Goal: Information Seeking & Learning: Learn about a topic

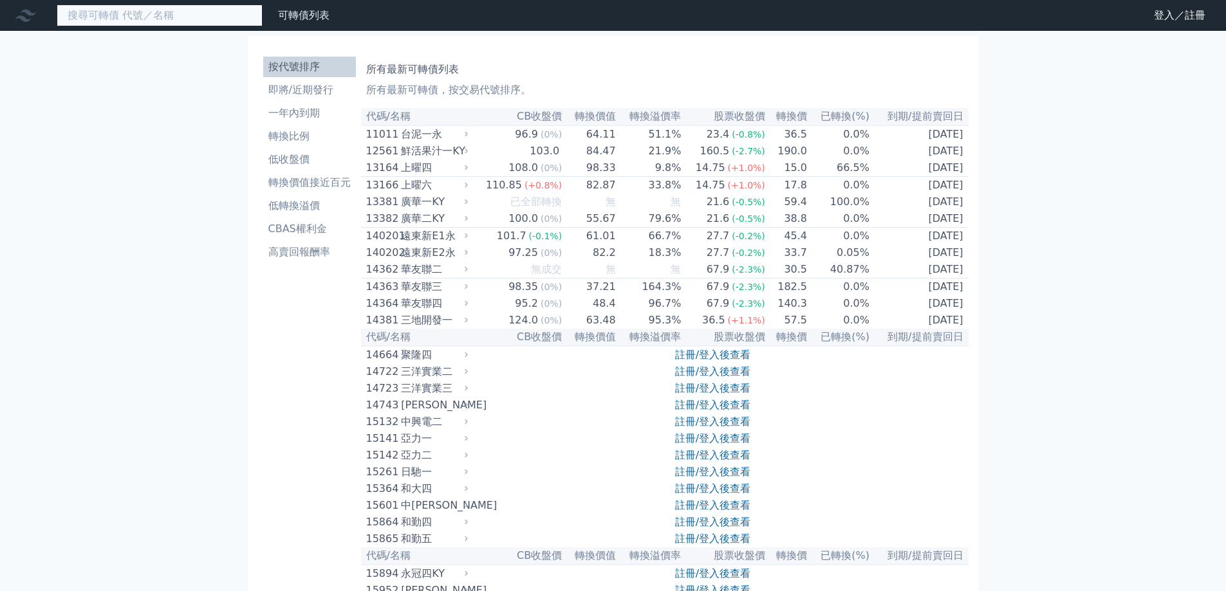
click at [172, 14] on input at bounding box center [160, 16] width 206 height 22
click at [147, 20] on input at bounding box center [160, 16] width 206 height 22
click at [128, 12] on input at bounding box center [160, 16] width 206 height 22
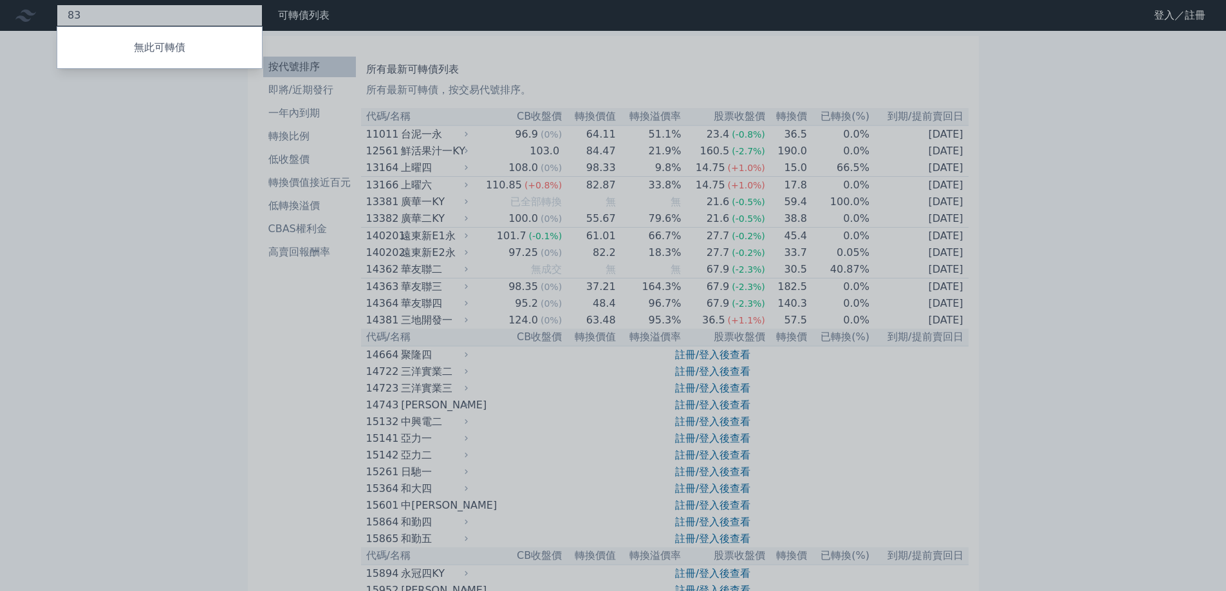
type input "8"
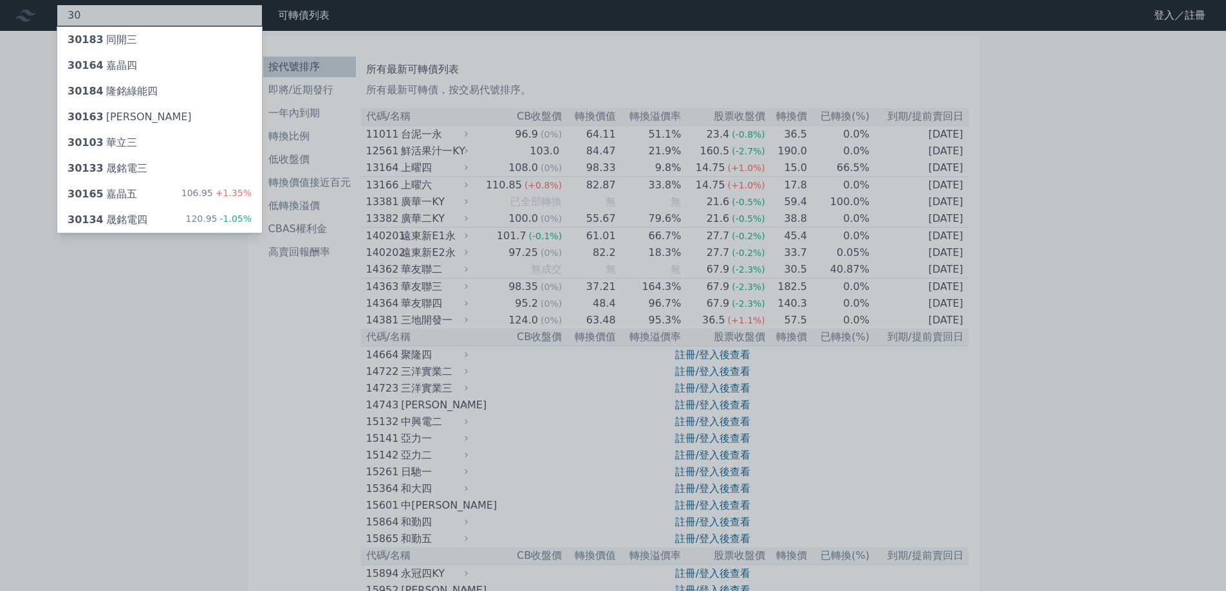
type input "3"
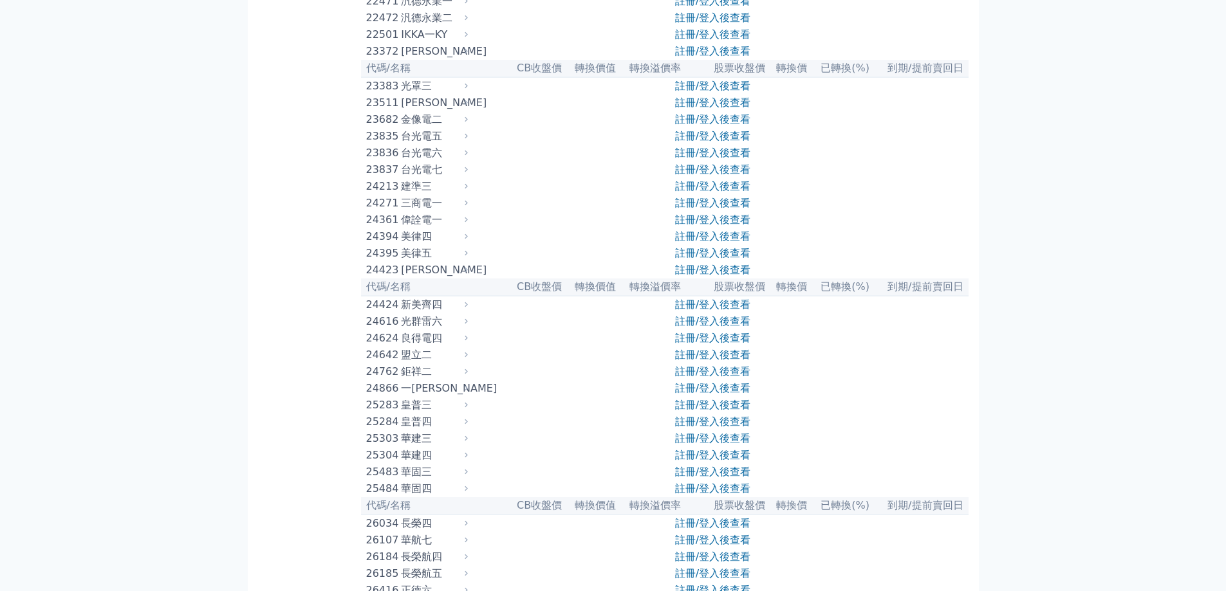
scroll to position [965, 0]
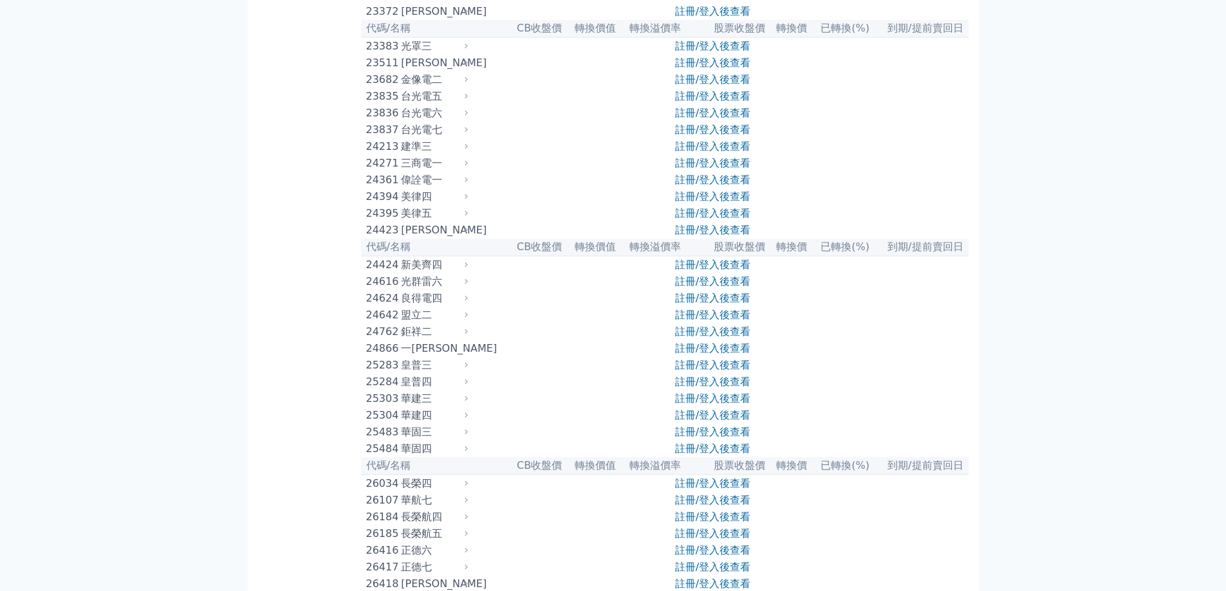
click at [468, 133] on icon at bounding box center [466, 129] width 3 height 5
click at [420, 138] on div "台光電七" at bounding box center [433, 129] width 64 height 15
drag, startPoint x: 366, startPoint y: 204, endPoint x: 450, endPoint y: 209, distance: 83.8
click at [450, 138] on div "23837 台光電七" at bounding box center [414, 129] width 96 height 15
click at [433, 138] on div "台光電七" at bounding box center [433, 129] width 64 height 15
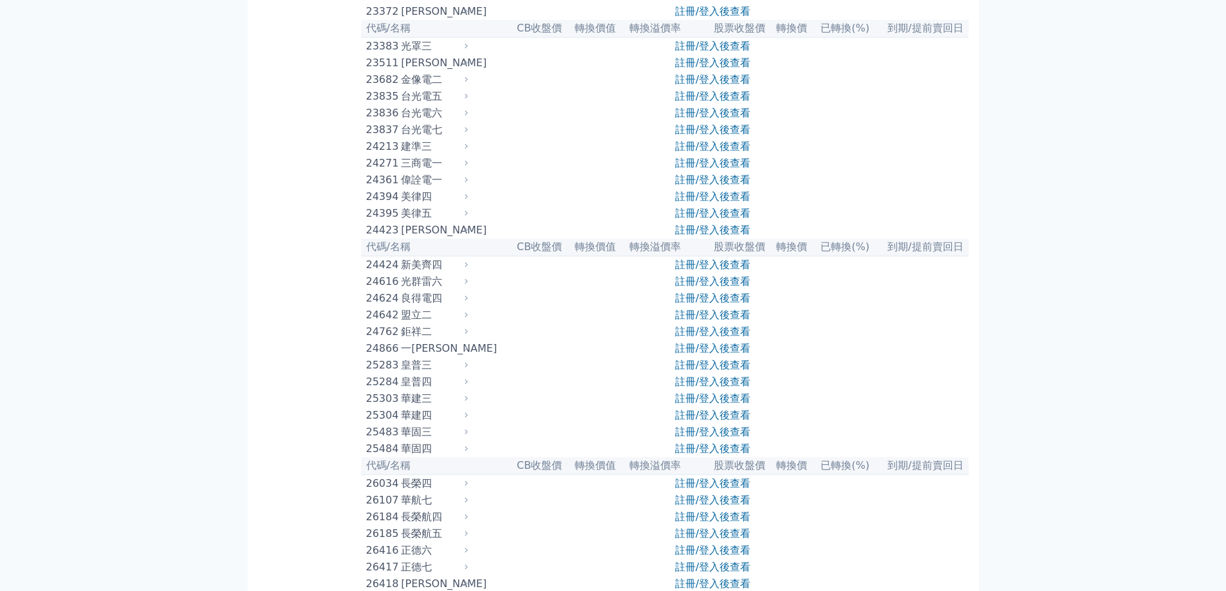
click at [471, 135] on icon at bounding box center [466, 129] width 9 height 9
click at [688, 136] on link "註冊/登入後查看" at bounding box center [712, 130] width 75 height 12
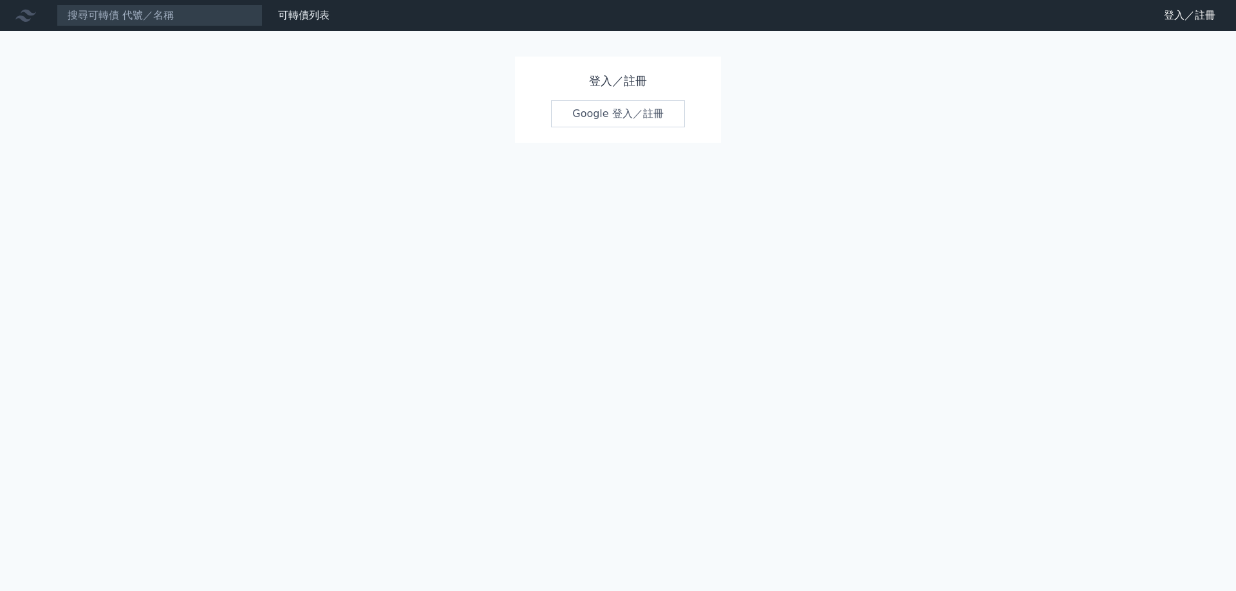
click at [627, 118] on link "Google 登入／註冊" at bounding box center [618, 113] width 134 height 27
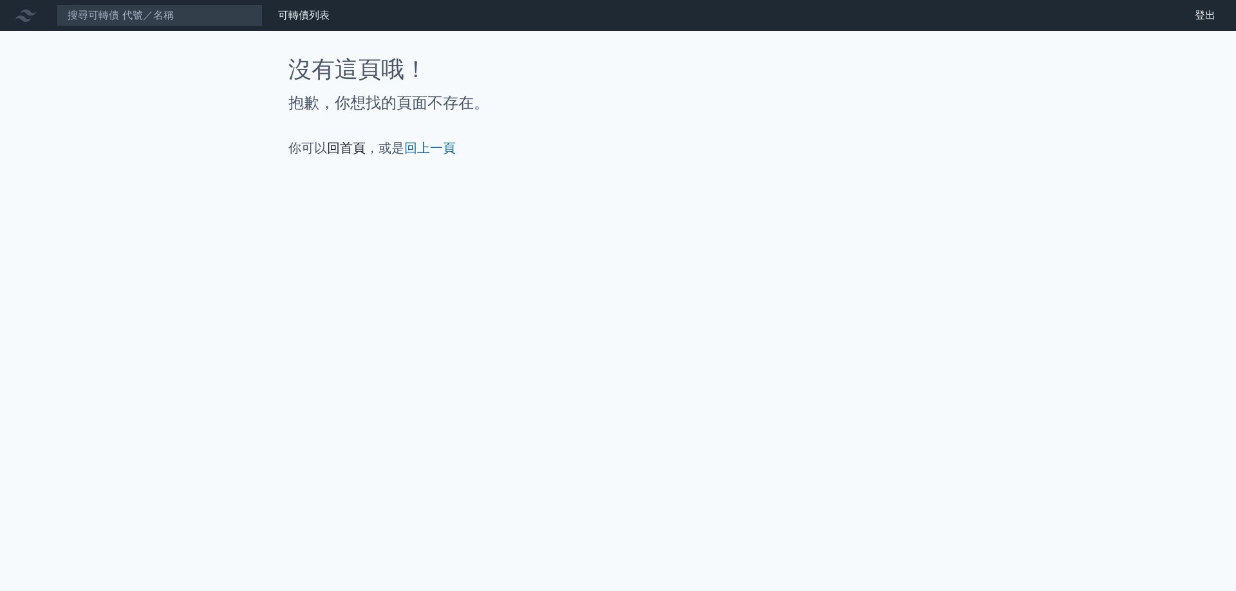
click at [346, 149] on link "回首頁" at bounding box center [346, 147] width 39 height 15
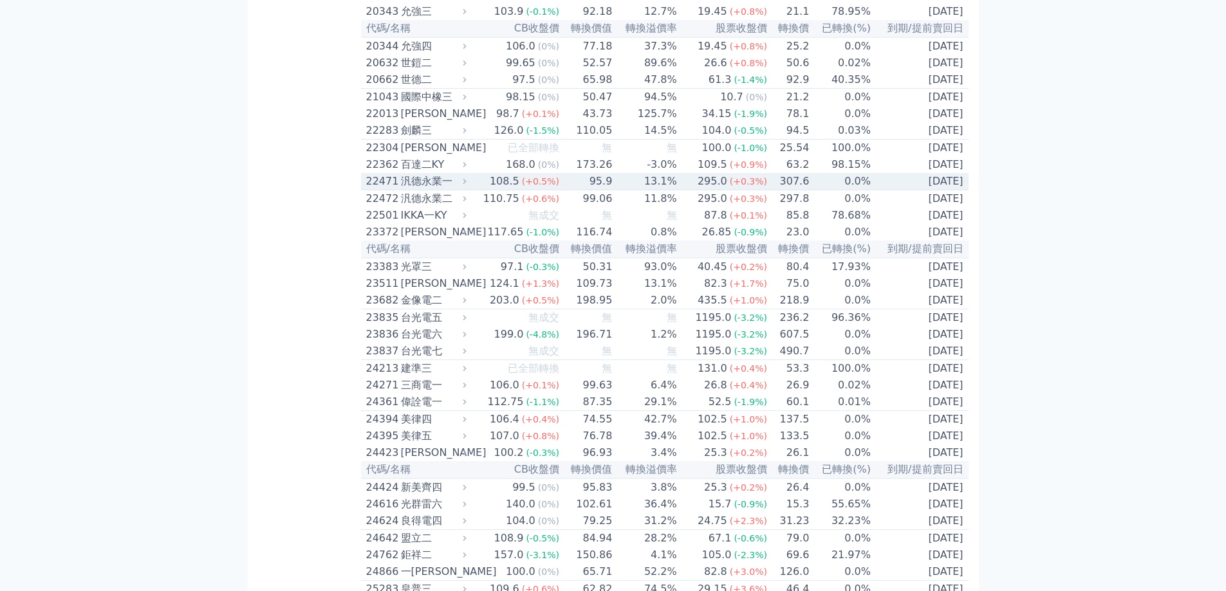
scroll to position [772, 0]
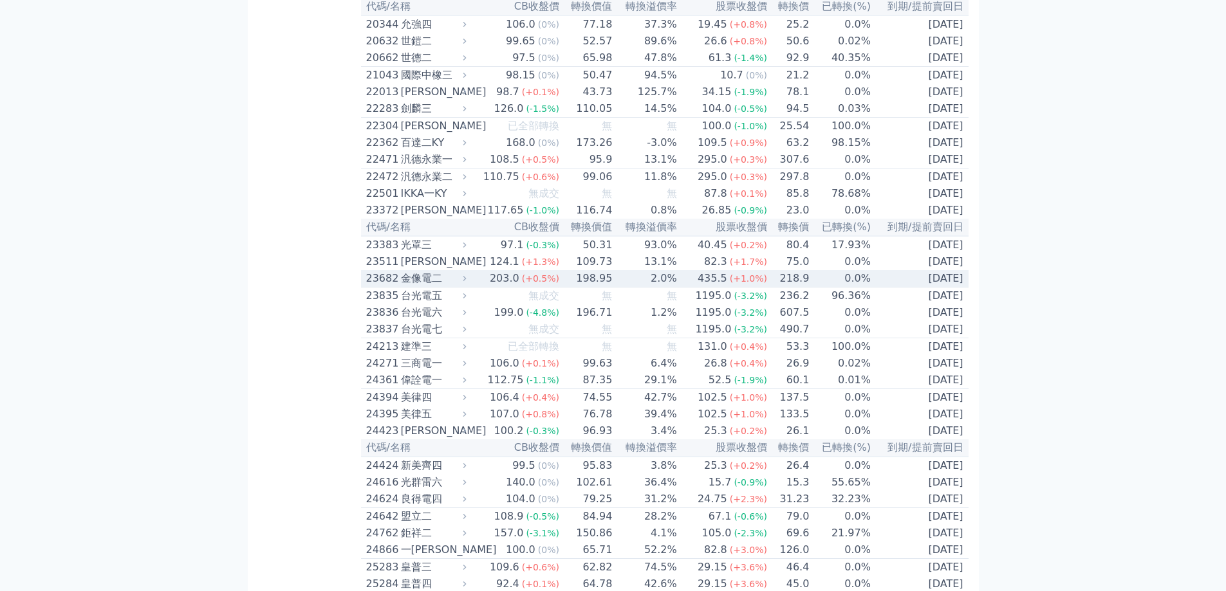
click at [405, 286] on div "金像電二" at bounding box center [432, 278] width 63 height 15
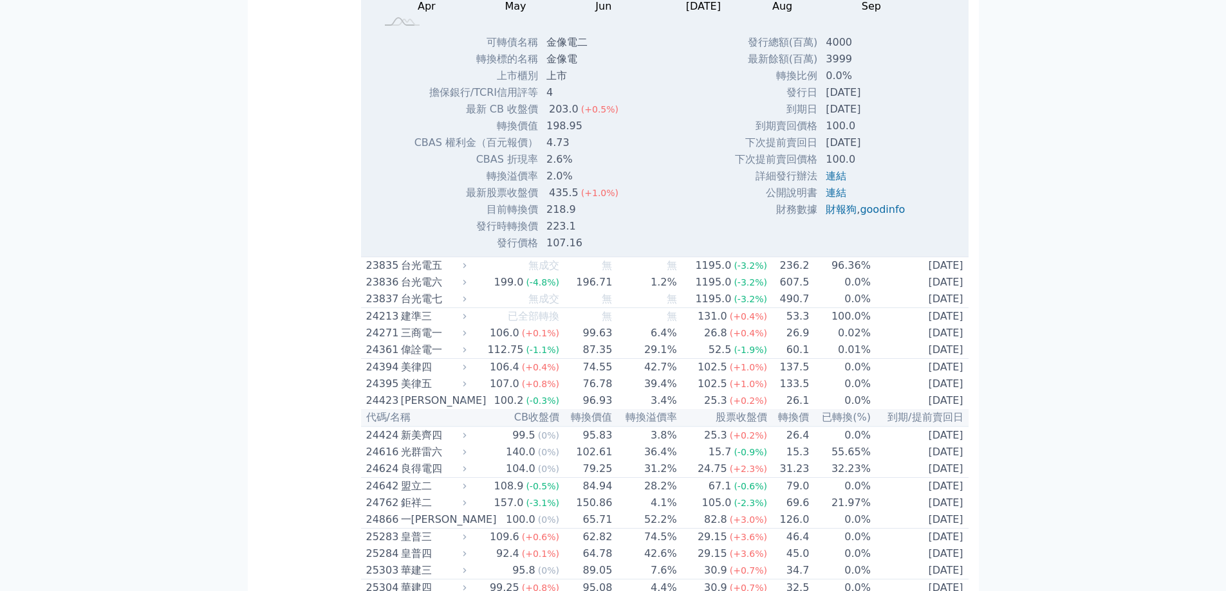
scroll to position [1223, 0]
click at [423, 288] on div "台光電六" at bounding box center [432, 280] width 63 height 15
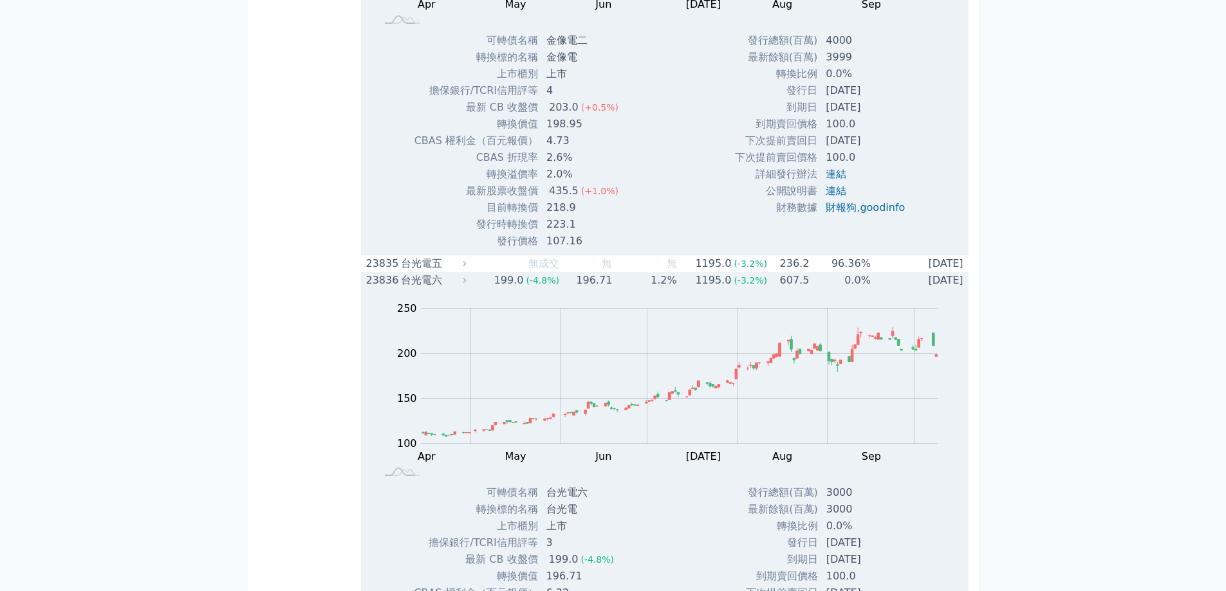
click at [422, 288] on div "台光電六" at bounding box center [432, 280] width 63 height 15
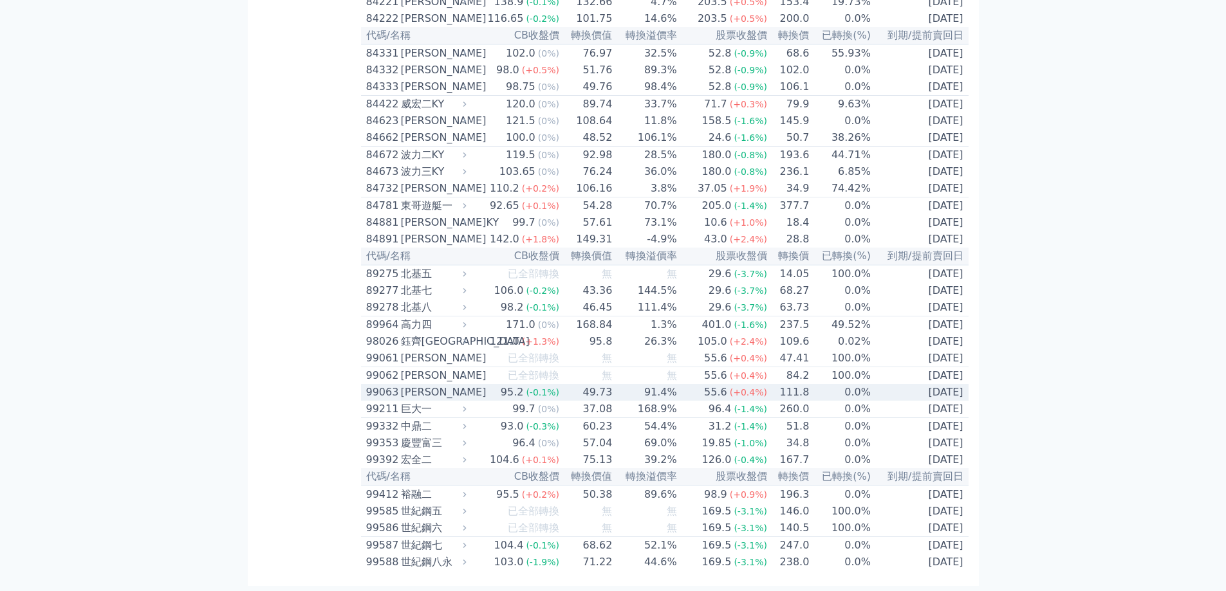
scroll to position [7902, 0]
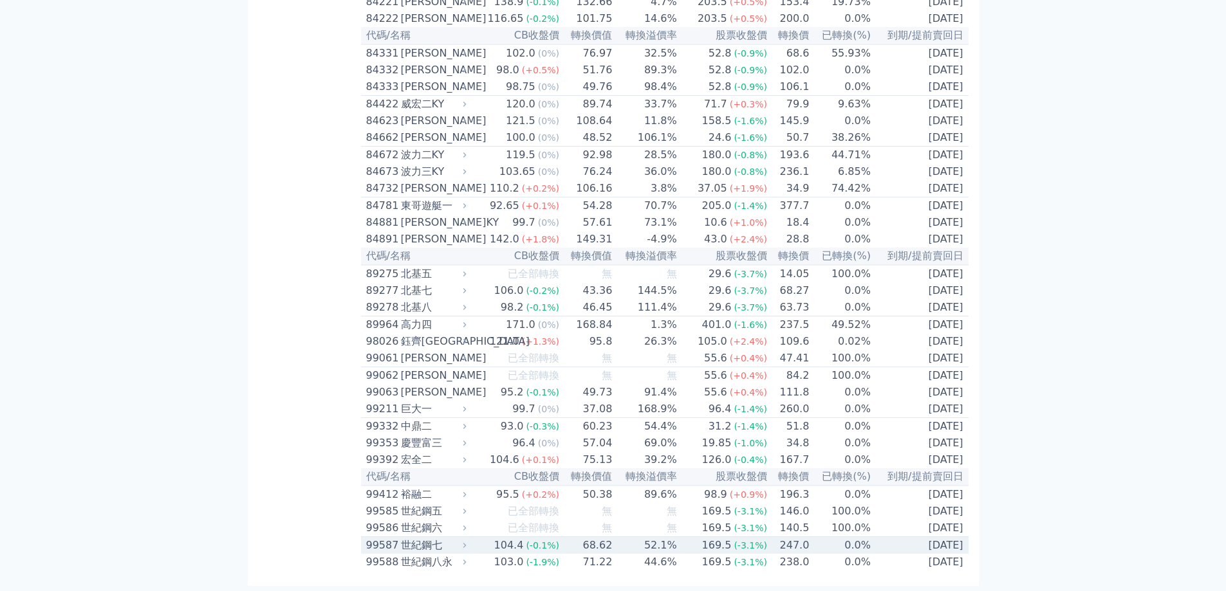
click at [403, 540] on div "世紀鋼七" at bounding box center [432, 545] width 63 height 15
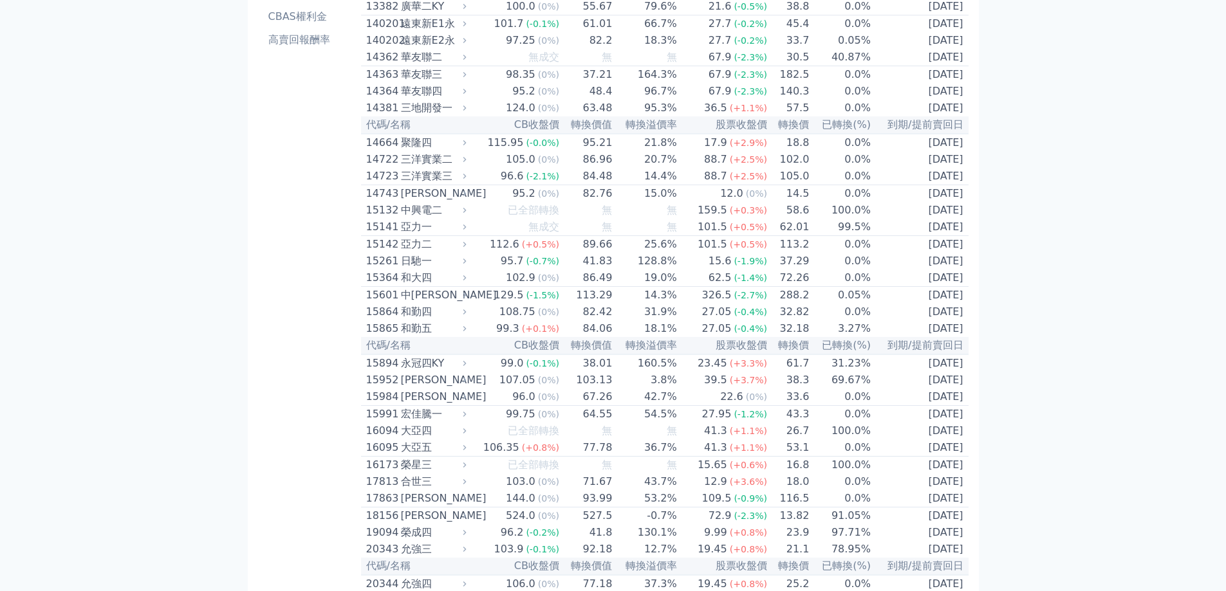
scroll to position [0, 0]
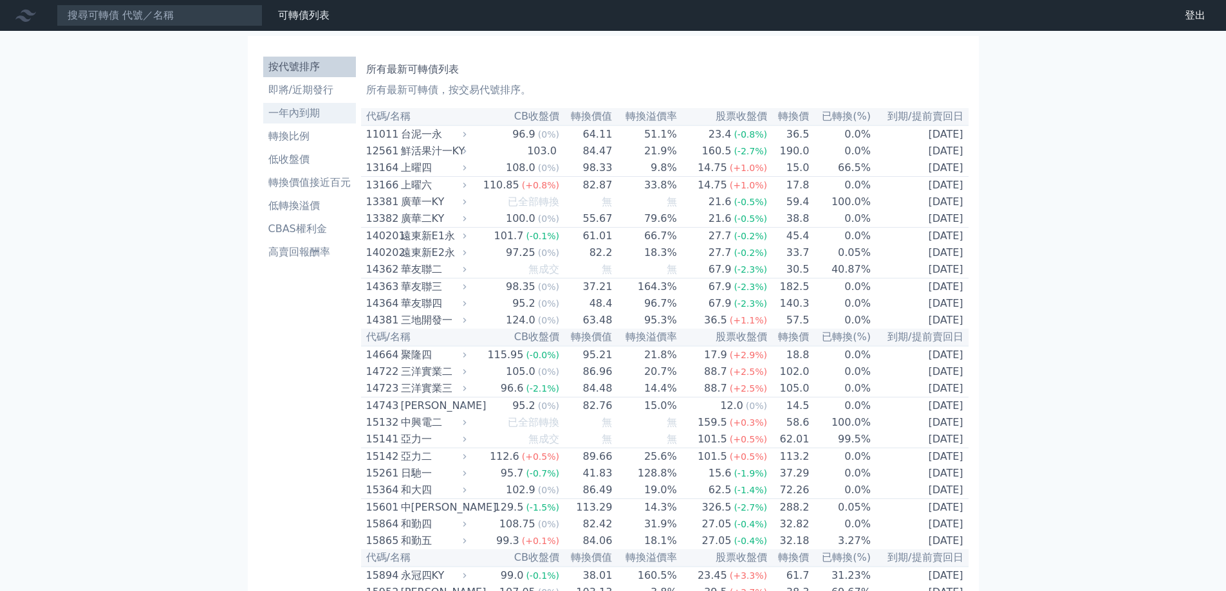
click at [305, 110] on li "一年內到期" at bounding box center [309, 113] width 93 height 15
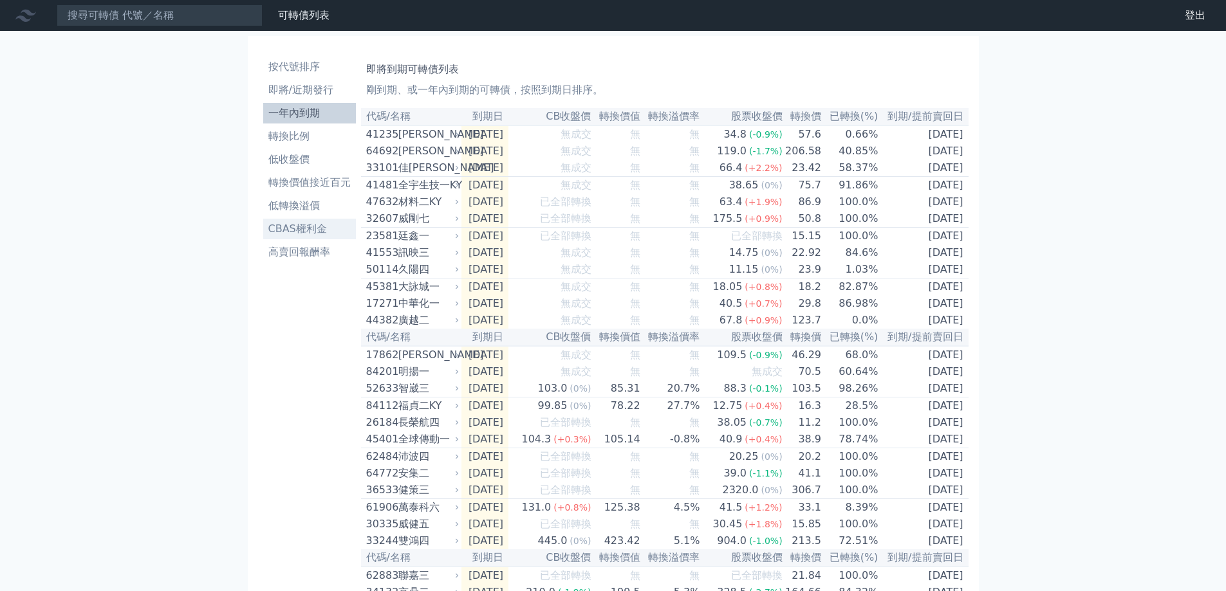
click at [315, 235] on li "CBAS權利金" at bounding box center [309, 228] width 93 height 15
click at [308, 232] on li "CBAS權利金" at bounding box center [309, 228] width 93 height 15
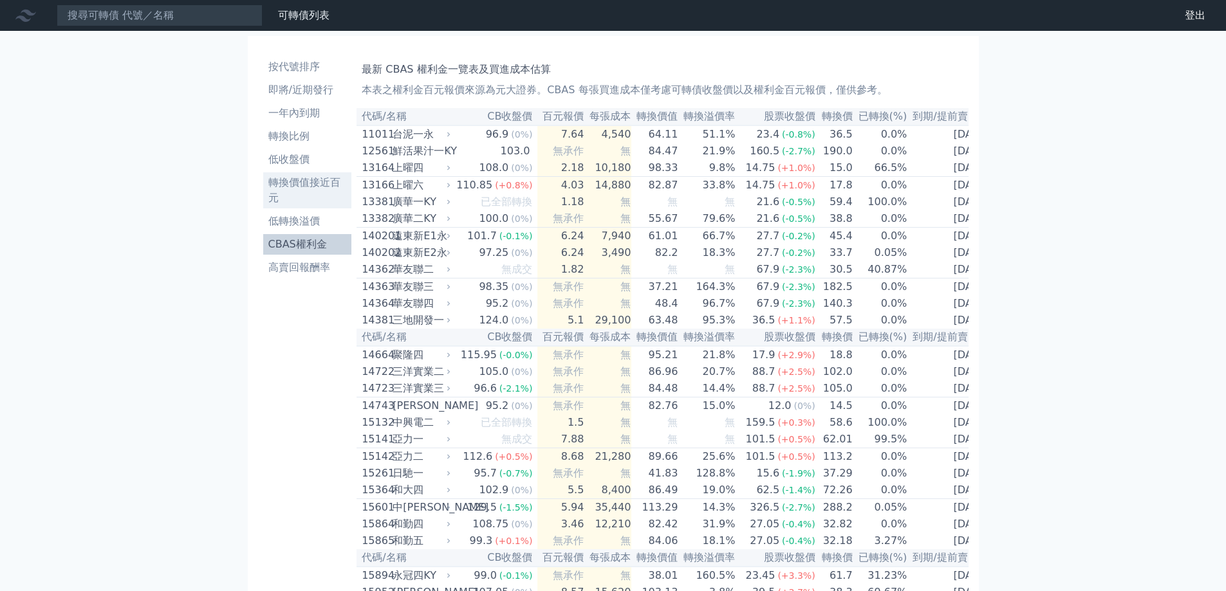
click at [307, 188] on li "轉換價值接近百元" at bounding box center [307, 190] width 89 height 31
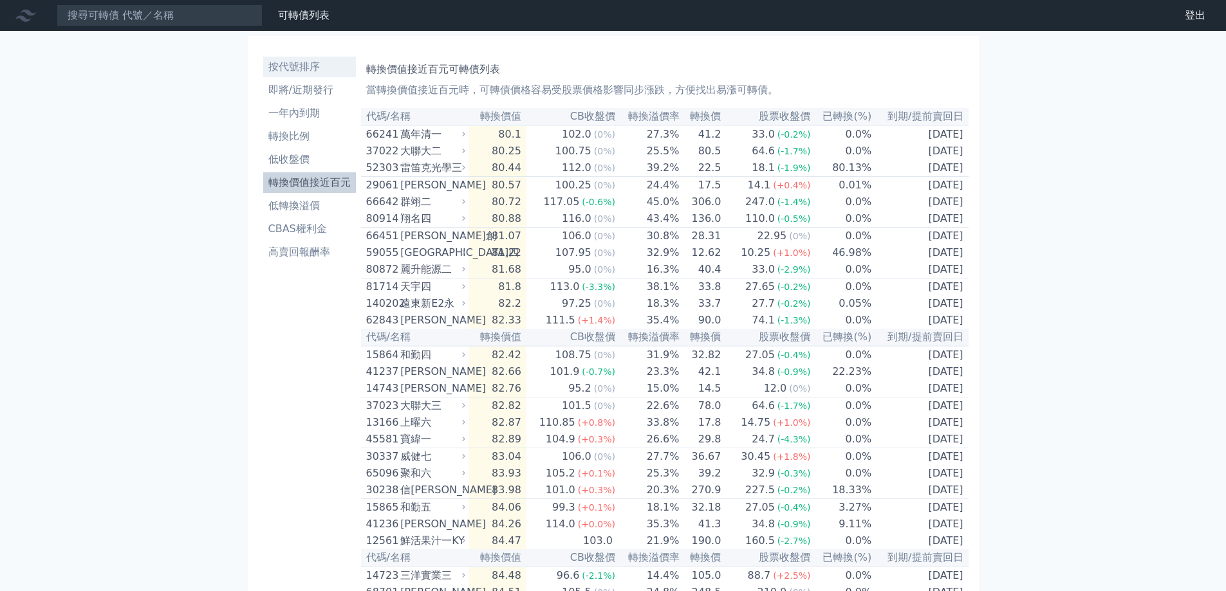
click at [304, 68] on li "按代號排序" at bounding box center [309, 66] width 93 height 15
